Goal: Browse casually

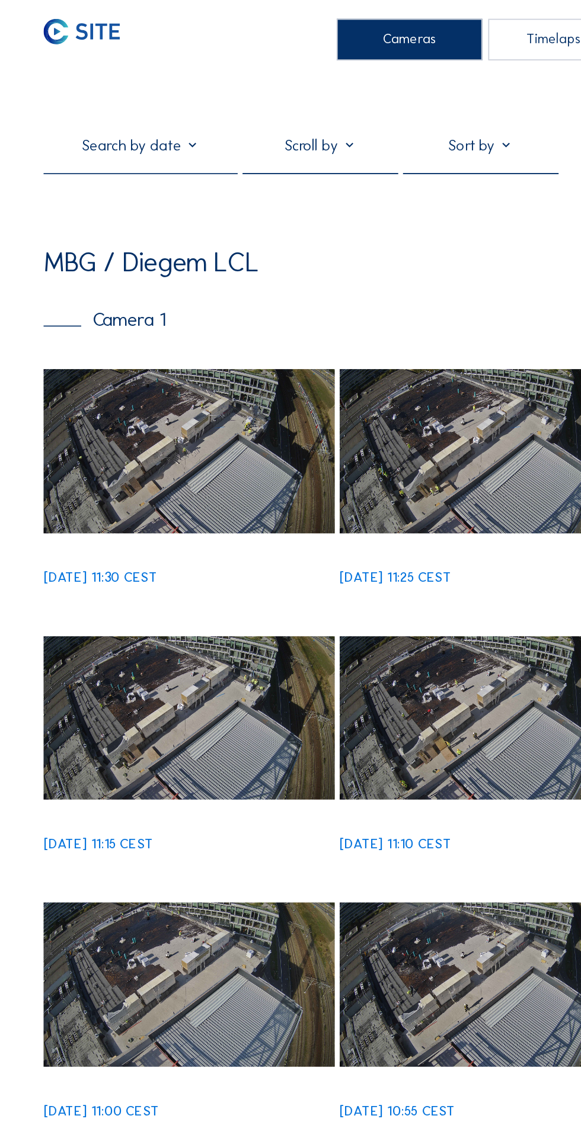
click at [121, 278] on img at bounding box center [113, 270] width 174 height 98
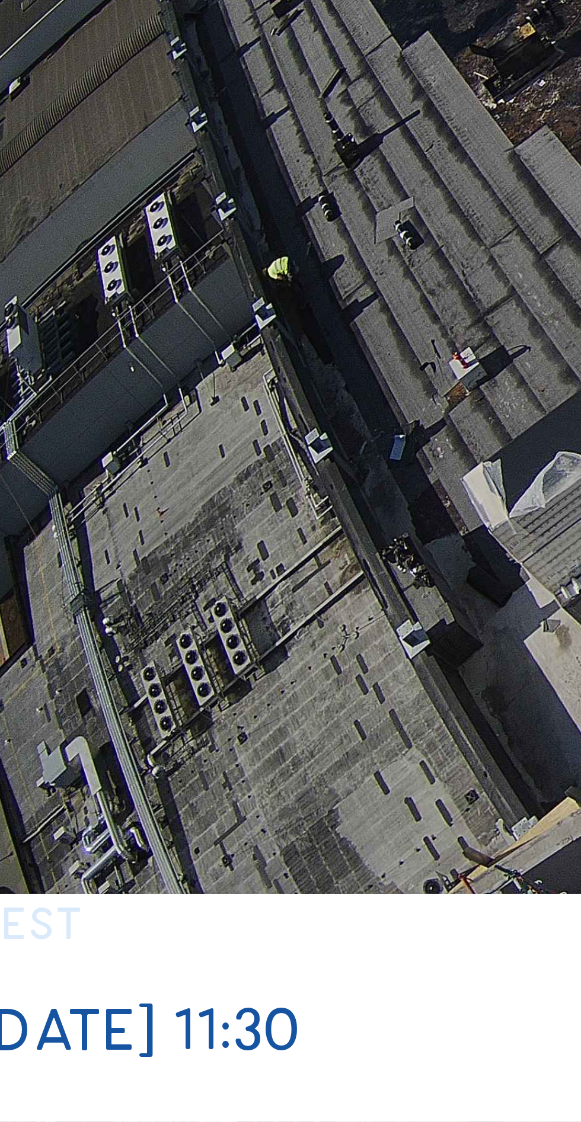
click at [155, 595] on img at bounding box center [291, 539] width 430 height 242
